Goal: Task Accomplishment & Management: Manage account settings

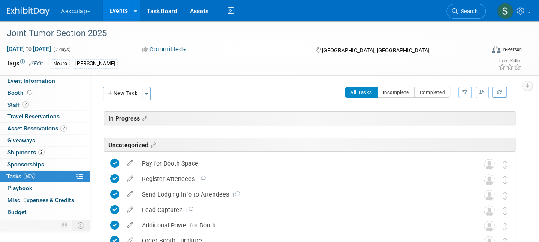
click at [118, 12] on link "Events" at bounding box center [118, 10] width 31 height 21
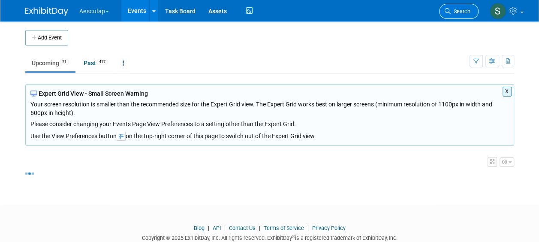
click at [465, 12] on span "Search" at bounding box center [461, 11] width 20 height 6
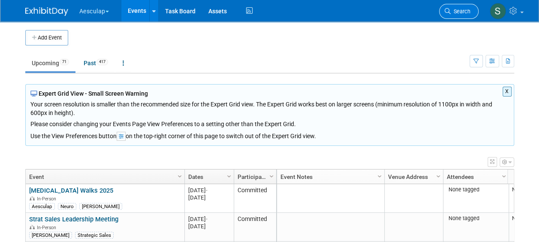
click at [457, 15] on link "Search" at bounding box center [458, 11] width 39 height 15
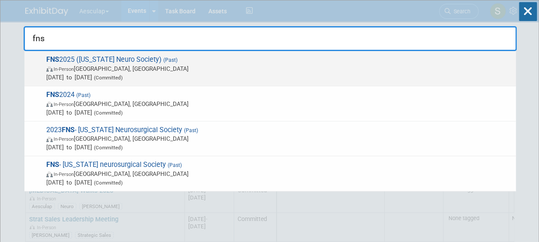
type input "fns"
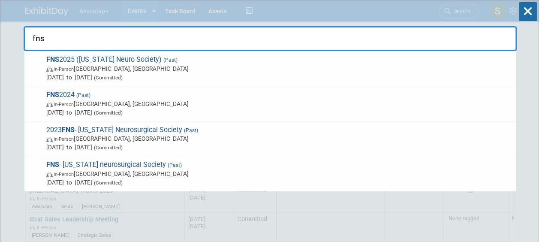
click at [87, 58] on span "FNS 2025 (Florida Neuro Society) (Past) In-Person Palm Beach, FL Aug 15, 2025 t…" at bounding box center [278, 68] width 468 height 26
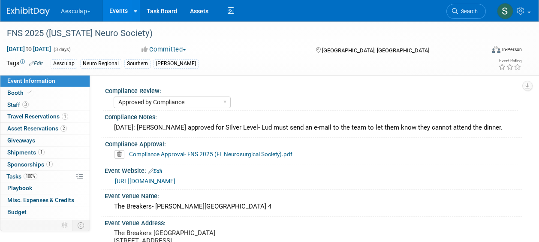
select select "Approved by Compliance"
select select "Neuro"
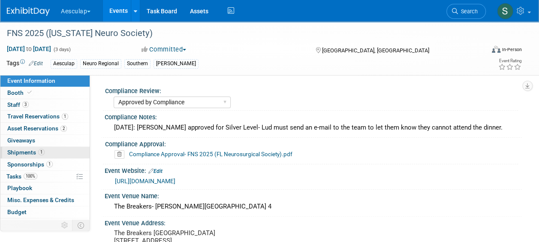
drag, startPoint x: 25, startPoint y: 151, endPoint x: 51, endPoint y: 158, distance: 26.7
click at [25, 151] on span "Shipments 1" at bounding box center [25, 152] width 37 height 7
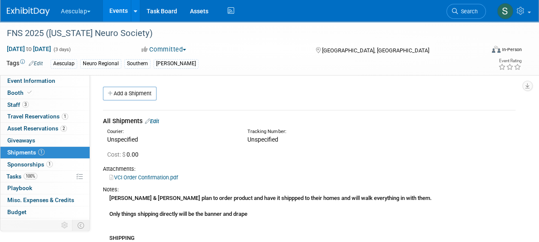
click at [158, 121] on link "Edit" at bounding box center [152, 121] width 14 height 6
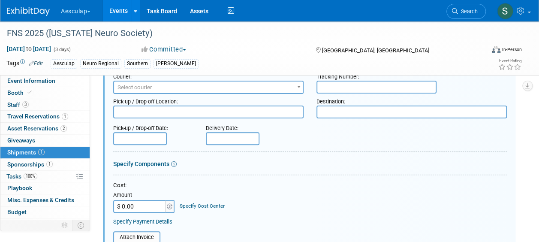
scroll to position [141, 0]
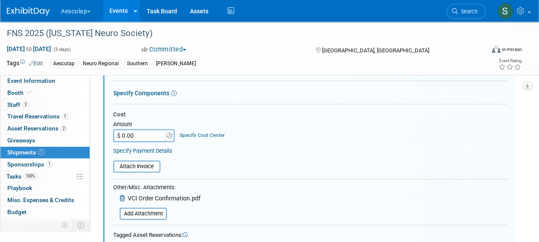
drag, startPoint x: 137, startPoint y: 128, endPoint x: 138, endPoint y: 134, distance: 5.6
click at [137, 130] on td "Amount $ 0.00" at bounding box center [144, 130] width 62 height 23
click at [138, 135] on input "$ 0.00" at bounding box center [140, 135] width 54 height 13
type input "$ 66.00"
click at [199, 135] on link "Specify Cost Center" at bounding box center [202, 135] width 45 height 6
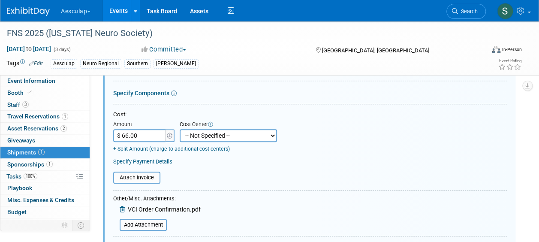
click at [208, 131] on select "-- Not Specified -- AAG B2B: 102736100 AIS - Ortho AIS -Spine Atlantic Neuro Bo…" at bounding box center [228, 135] width 97 height 13
select select "18965963"
click at [180, 129] on select "-- Not Specified -- AAG B2B: 102736100 AIS - Ortho AIS -Spine Atlantic Neuro Bo…" at bounding box center [228, 135] width 97 height 13
click at [142, 180] on input "file" at bounding box center [108, 177] width 102 height 10
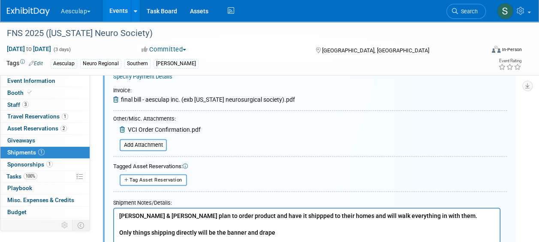
scroll to position [165, 0]
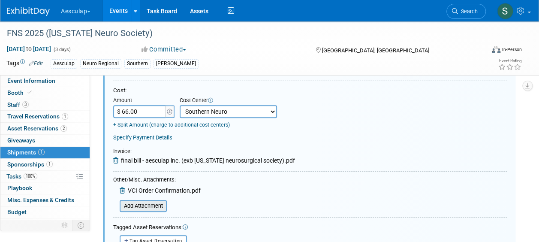
click at [141, 203] on input "file" at bounding box center [115, 206] width 102 height 10
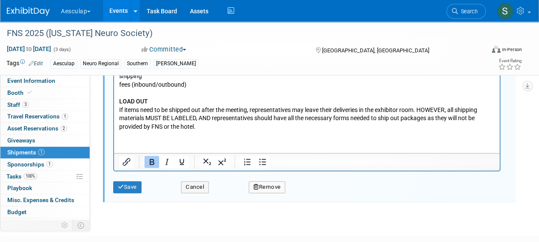
scroll to position [607, 0]
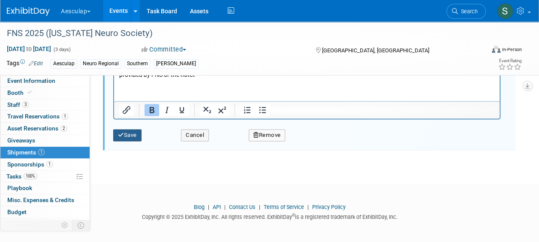
click at [136, 138] on button "Save" at bounding box center [127, 135] width 28 height 12
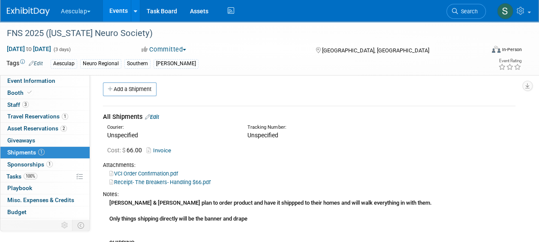
scroll to position [0, 0]
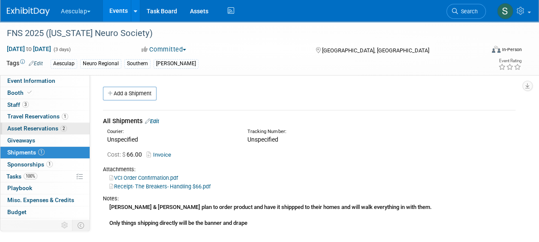
click at [37, 124] on link "2 Asset Reservations 2" at bounding box center [44, 129] width 89 height 12
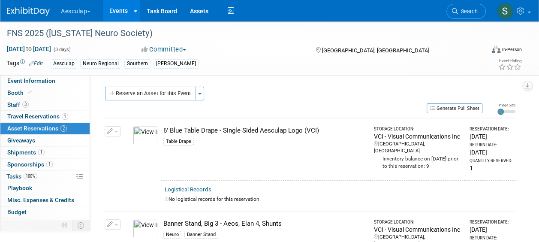
drag, startPoint x: 28, startPoint y: 82, endPoint x: 84, endPoint y: 113, distance: 63.7
click at [28, 82] on span "Event Information" at bounding box center [31, 80] width 48 height 7
select select "Approved by Compliance"
select select "Neuro"
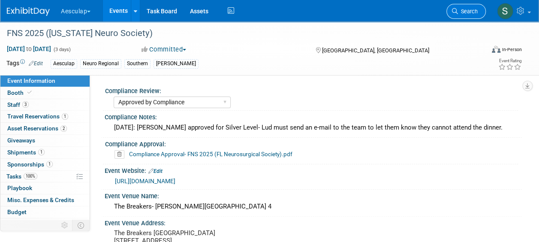
click at [459, 6] on link "Search" at bounding box center [466, 11] width 39 height 15
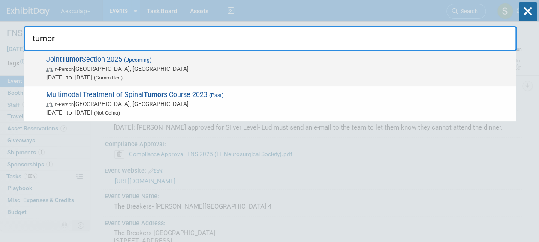
type input "tumor"
click at [101, 62] on span "Joint Tumor Section 2025 (Upcoming) In-Person Los Angeles, CA Oct 10, 2025 to O…" at bounding box center [278, 68] width 468 height 26
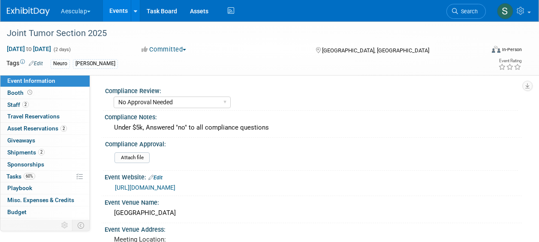
select select "No Approval Needed"
select select "Neuro"
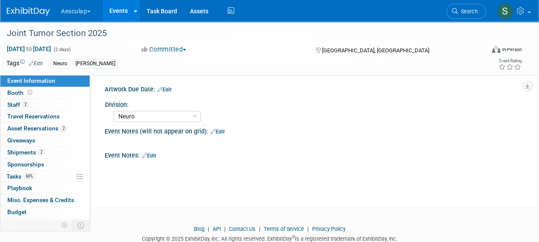
scroll to position [515, 0]
click at [12, 94] on span "Booth" at bounding box center [20, 92] width 27 height 7
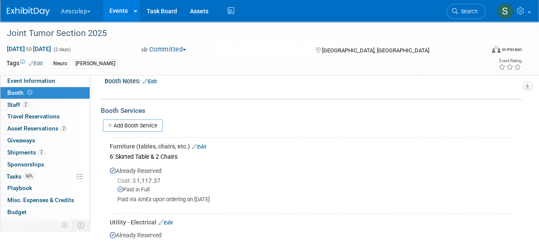
scroll to position [172, 0]
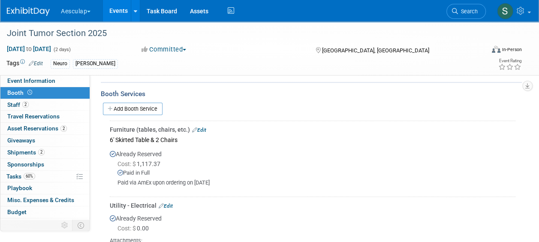
click at [202, 128] on link "Edit" at bounding box center [199, 130] width 14 height 6
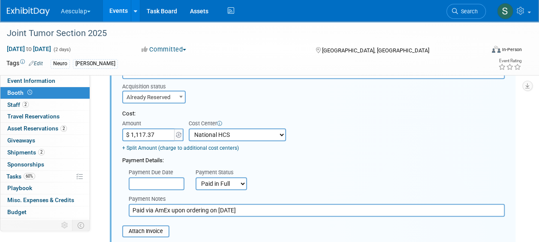
scroll to position [280, 0]
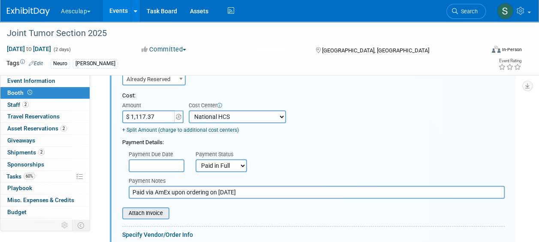
click at [140, 211] on input "file" at bounding box center [117, 213] width 102 height 10
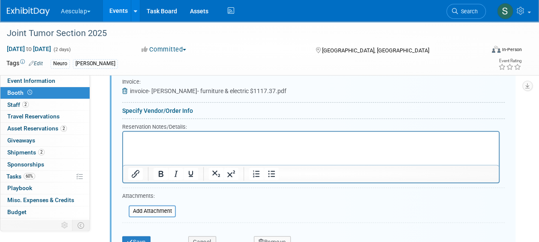
scroll to position [494, 0]
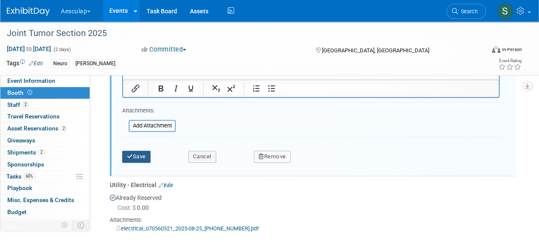
click at [131, 154] on icon "submit" at bounding box center [130, 157] width 6 height 6
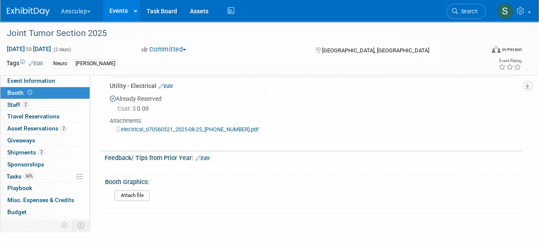
scroll to position [194, 0]
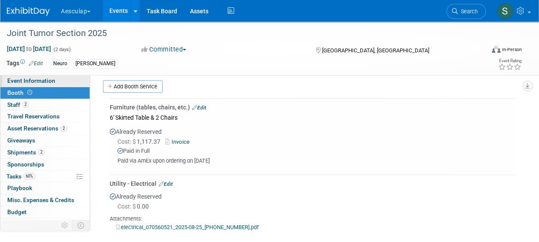
click at [26, 84] on span "Event Information" at bounding box center [31, 80] width 48 height 7
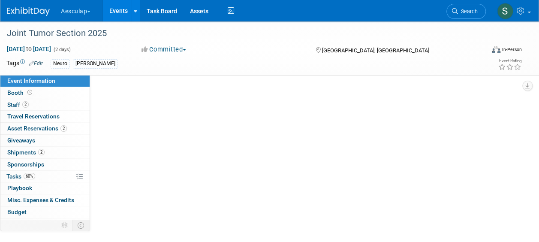
select select "No Approval Needed"
select select "Neuro"
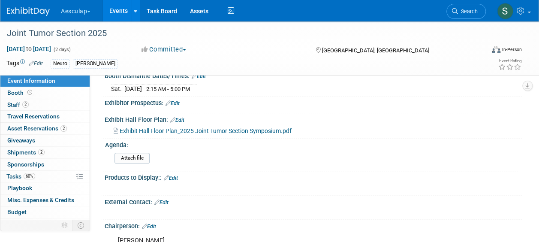
scroll to position [343, 0]
click at [178, 179] on link "Edit" at bounding box center [171, 179] width 14 height 6
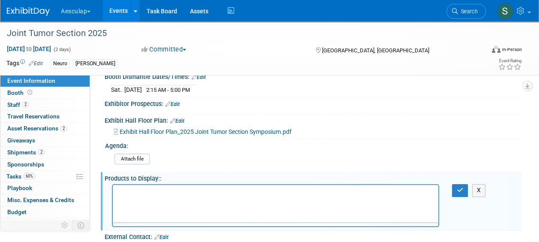
scroll to position [0, 0]
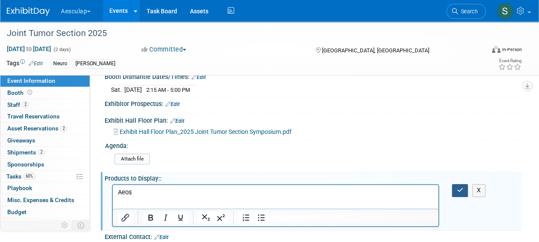
click at [457, 190] on icon "button" at bounding box center [460, 190] width 6 height 6
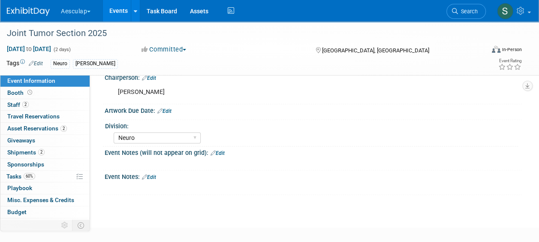
scroll to position [515, 0]
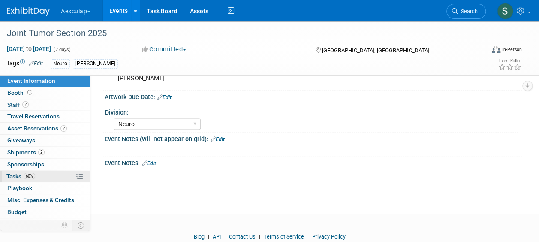
click at [9, 173] on span "Tasks 60%" at bounding box center [20, 176] width 29 height 7
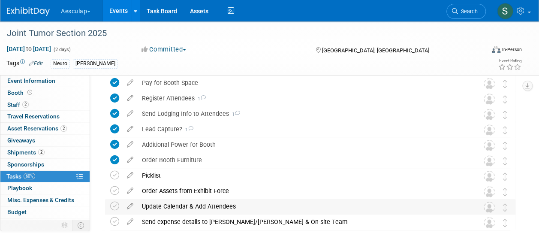
scroll to position [120, 0]
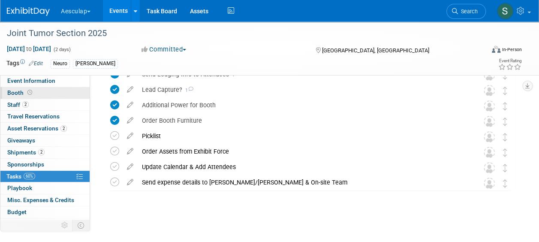
click at [26, 90] on span at bounding box center [30, 92] width 8 height 6
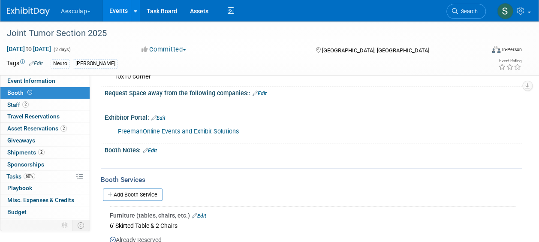
scroll to position [86, 0]
click at [18, 78] on span "Event Information" at bounding box center [31, 80] width 48 height 7
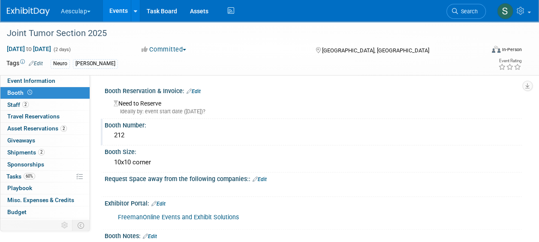
select select "No Approval Needed"
select select "Neuro"
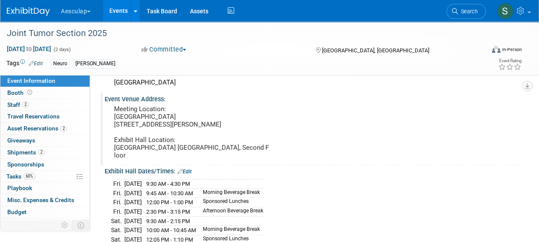
scroll to position [129, 0]
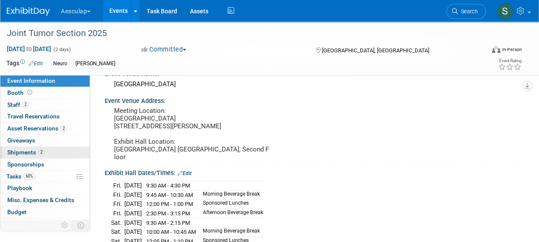
click at [15, 153] on span "Shipments 2" at bounding box center [25, 152] width 37 height 7
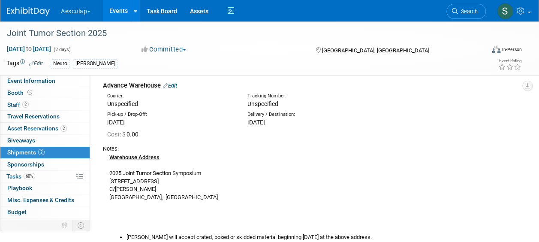
scroll to position [86, 0]
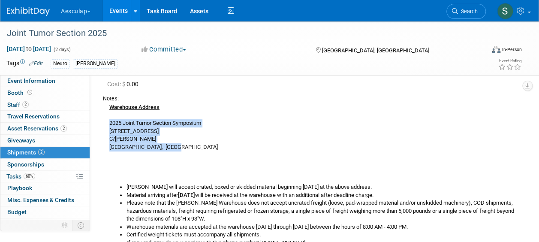
drag, startPoint x: 107, startPoint y: 121, endPoint x: 188, endPoint y: 145, distance: 84.6
click at [188, 145] on div "Warehouse Address 2025 Joint Tumor Section Symposium 3456 E Miraloma Ave C/O Fr…" at bounding box center [309, 209] width 413 height 212
drag, startPoint x: 188, startPoint y: 145, endPoint x: 128, endPoint y: 128, distance: 62.9
copy div "2025 Joint Tumor Section Symposium 3456 E Miraloma Ave C/O Freeman Anaheim, CA …"
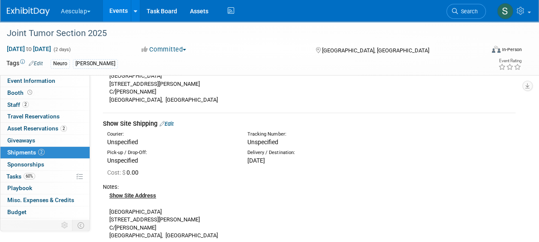
scroll to position [386, 0]
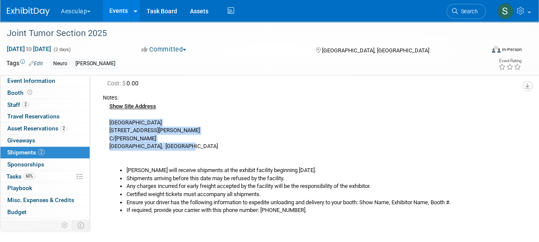
drag, startPoint x: 108, startPoint y: 119, endPoint x: 190, endPoint y: 147, distance: 86.4
click at [190, 147] on div "Show Site Address Los Angeles Convention Center 1201 S Figueroa St C/O Freeman …" at bounding box center [309, 158] width 413 height 112
drag, startPoint x: 190, startPoint y: 147, endPoint x: 124, endPoint y: 128, distance: 68.6
copy div "Los Angeles Convention Center 1201 S Figueroa St C/O Freeman Los Angeles, CA 90…"
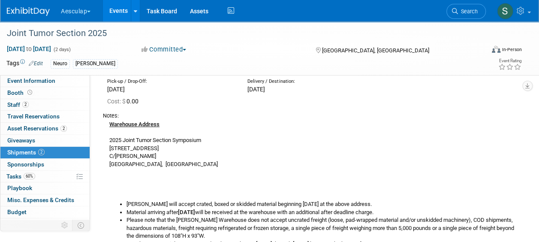
scroll to position [36, 0]
